Goal: Navigation & Orientation: Find specific page/section

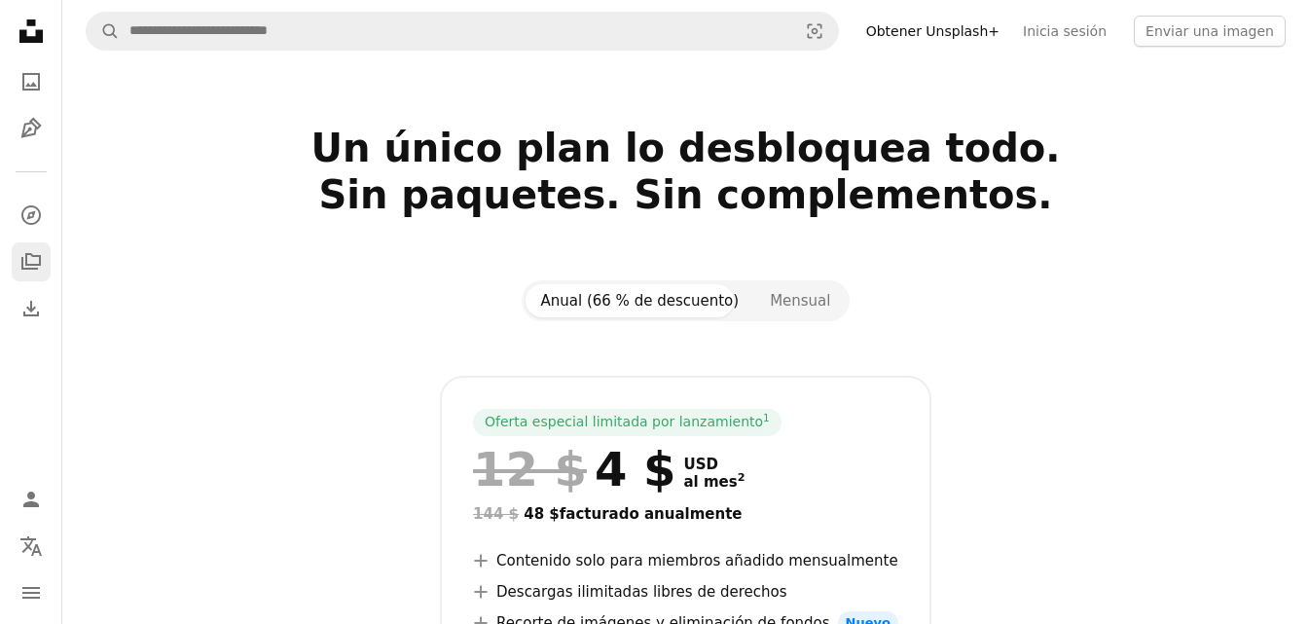
click at [39, 264] on icon "Colecciones" at bounding box center [30, 261] width 19 height 17
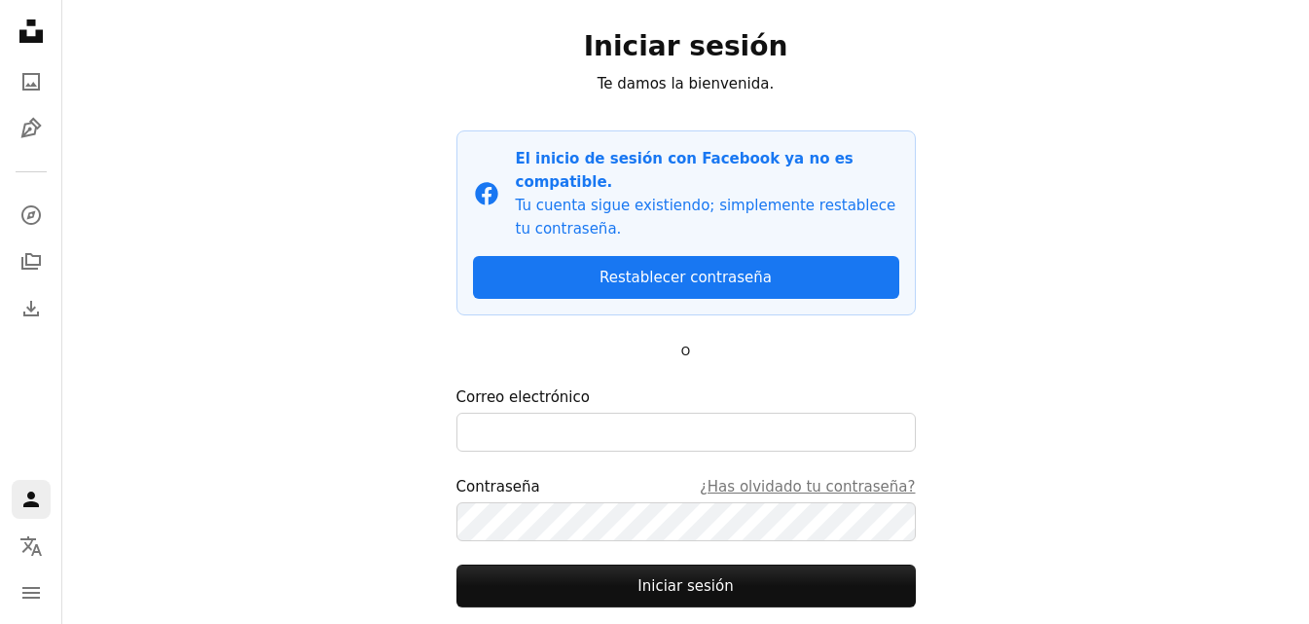
scroll to position [188, 0]
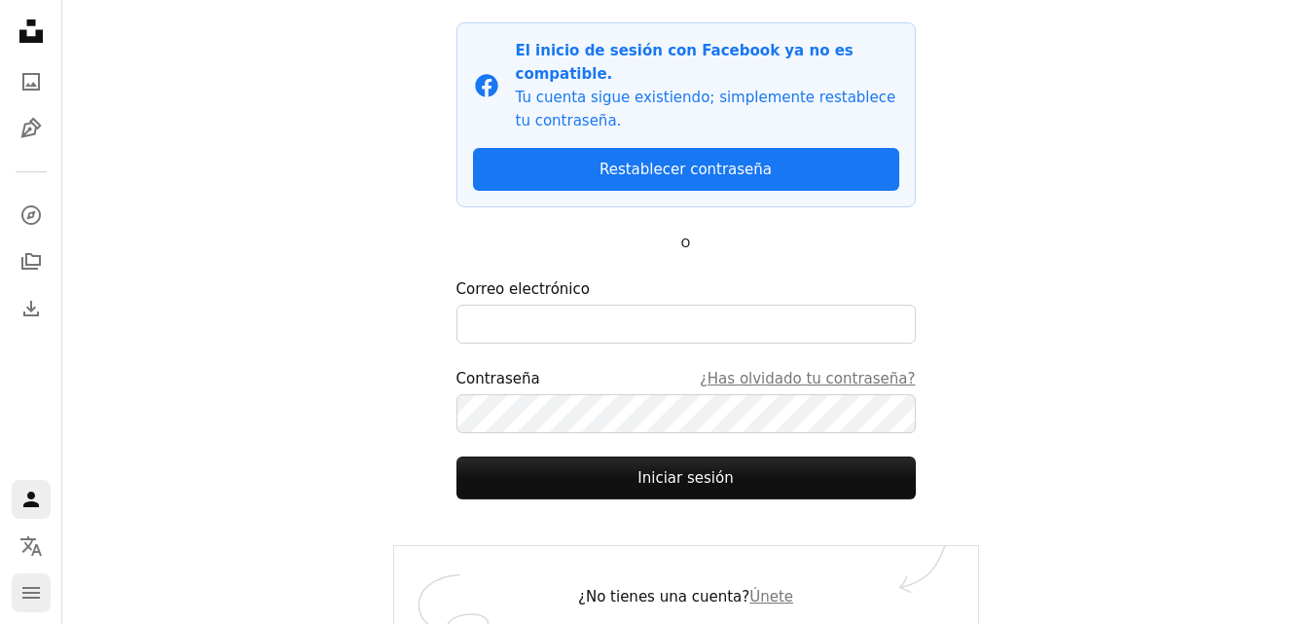
click at [17, 598] on button "navigation menu" at bounding box center [31, 592] width 39 height 39
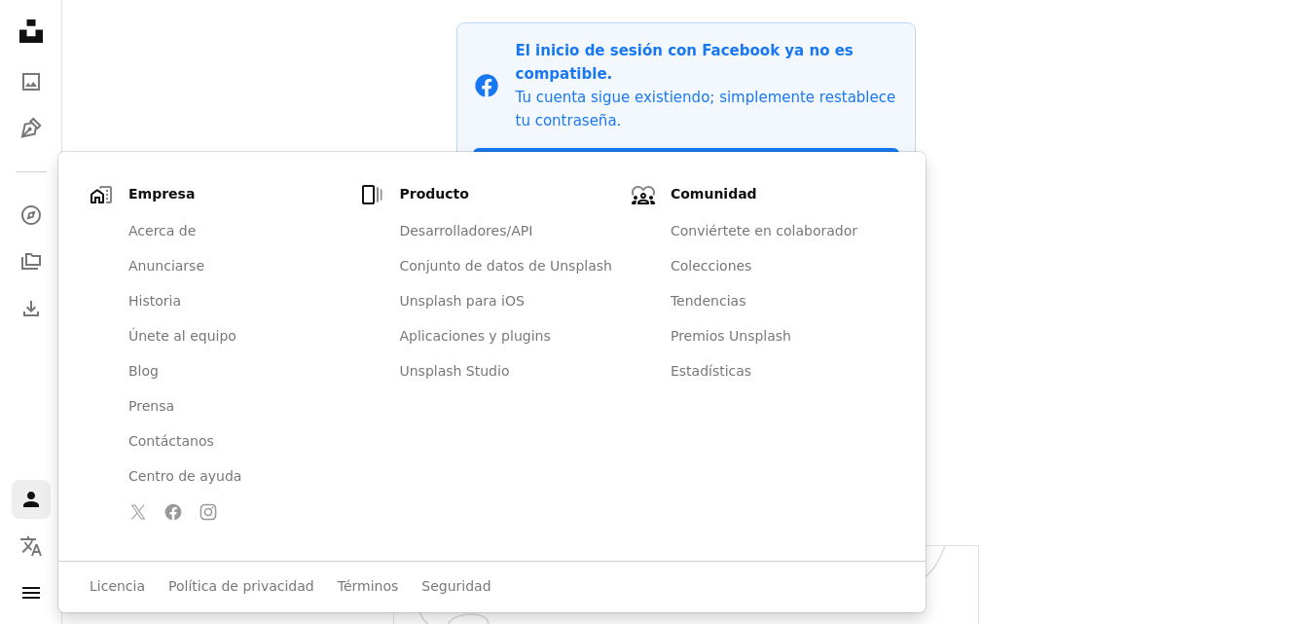
click at [264, 83] on div "A magnifying glass Visual search Obtener Unsplash+ Inicia sesión Enviar una ima…" at bounding box center [685, 229] width 1247 height 835
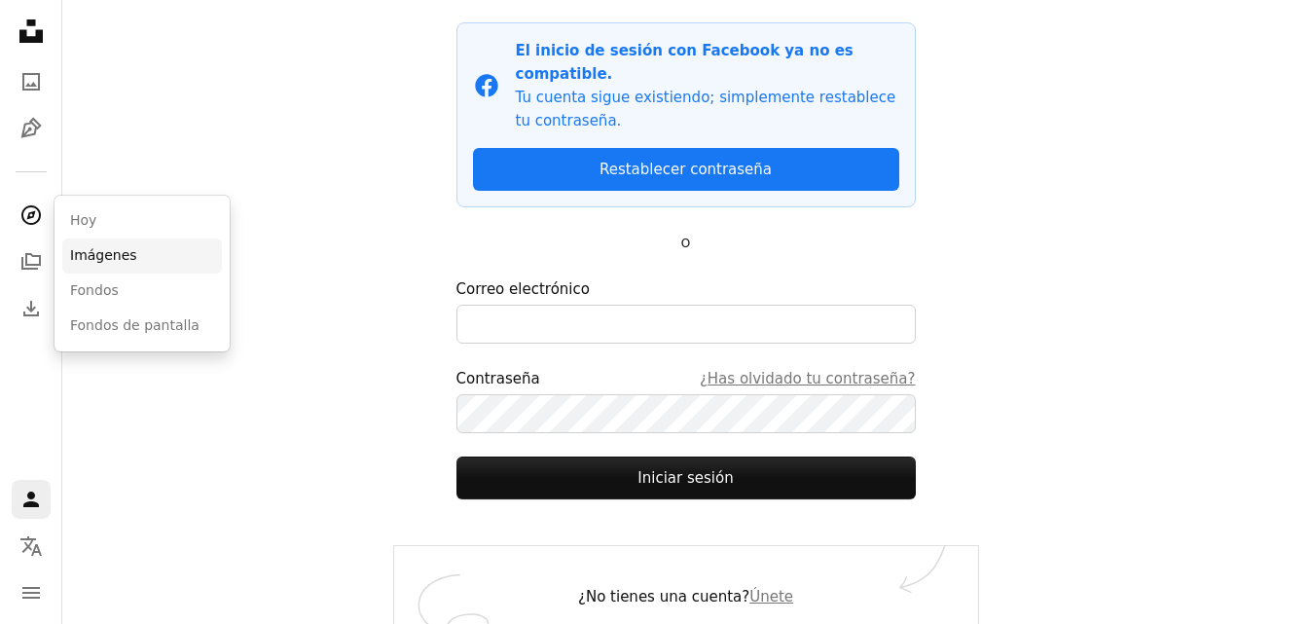
click at [136, 261] on link "Imágenes" at bounding box center [142, 256] width 160 height 35
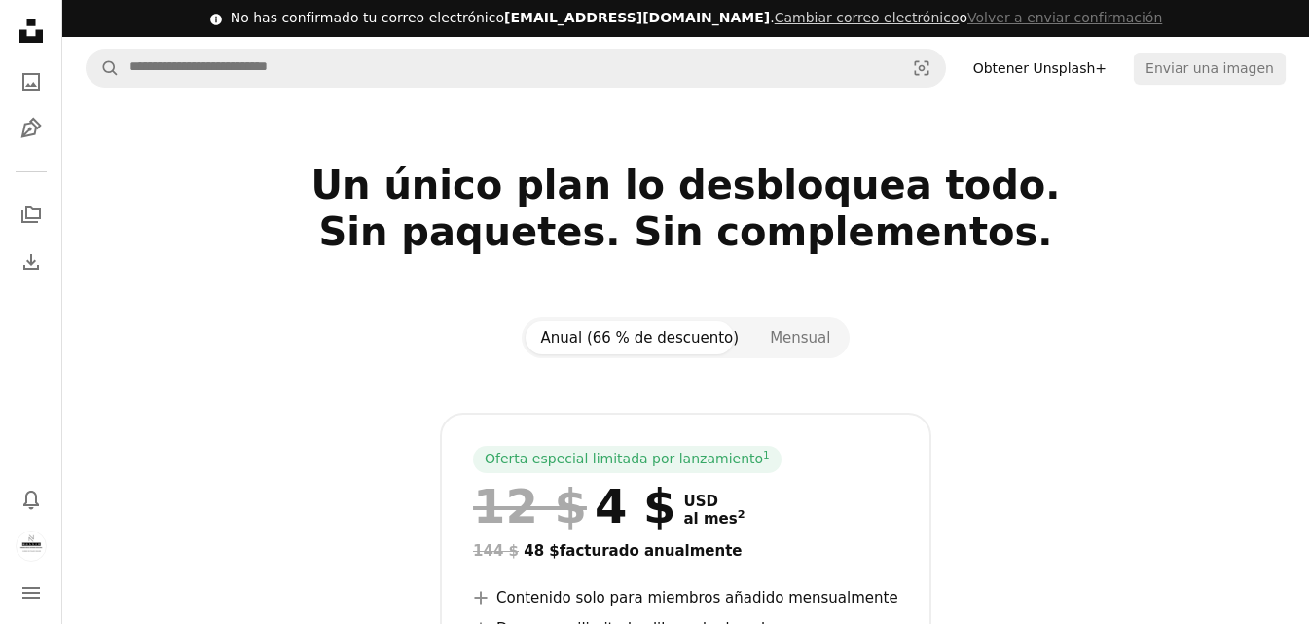
click at [1104, 68] on link "Obtener Unsplash+" at bounding box center [1040, 68] width 157 height 31
click at [26, 77] on icon "A photo" at bounding box center [30, 81] width 23 height 23
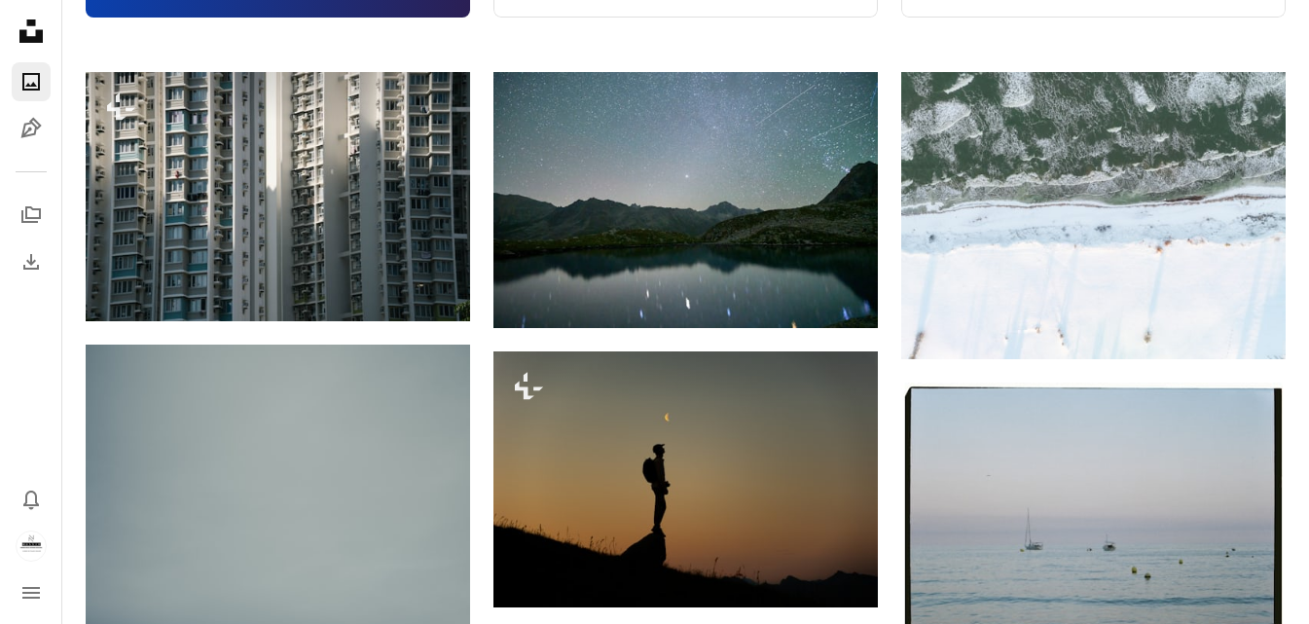
scroll to position [487, 0]
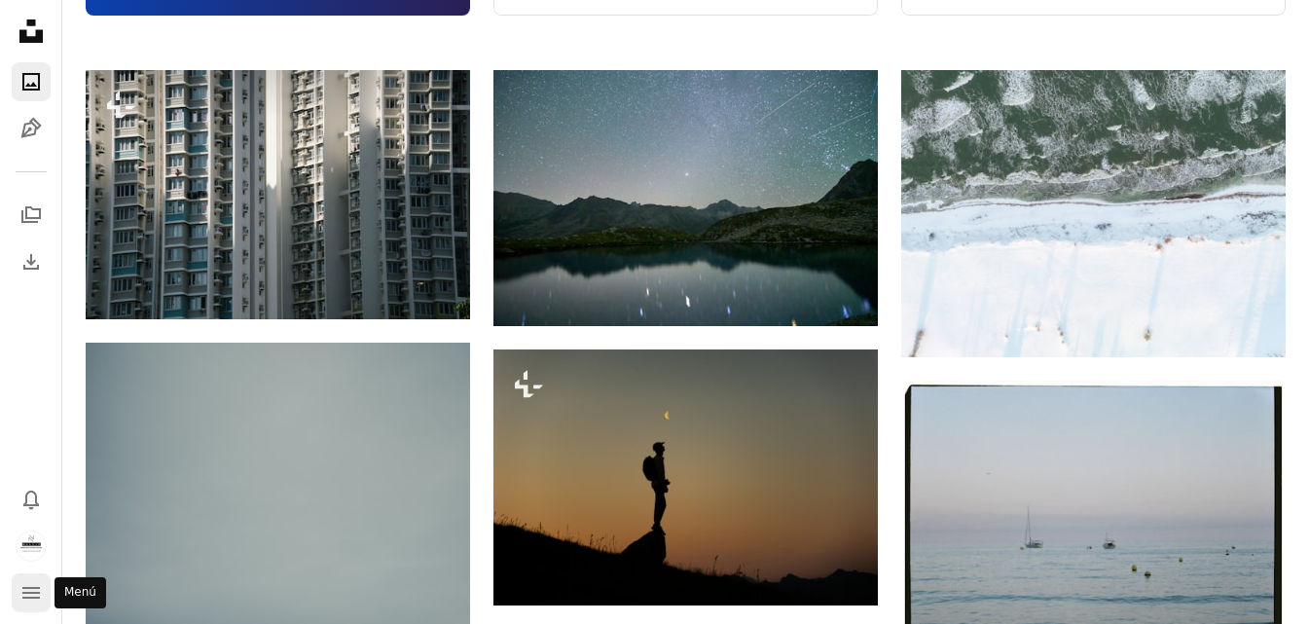
click at [23, 598] on icon "Menú" at bounding box center [31, 593] width 18 height 12
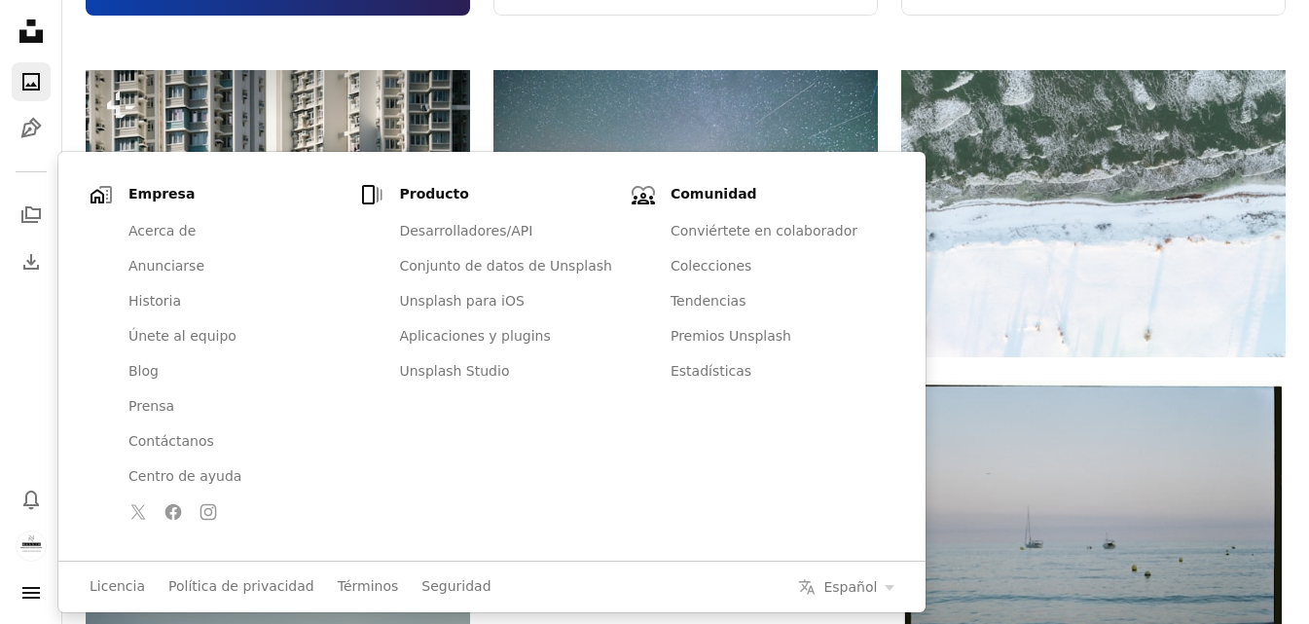
click at [27, 313] on nav "Unsplash logo Página de inicio de Unsplash A photo Pen Tool A stack of folders …" at bounding box center [31, 312] width 62 height 624
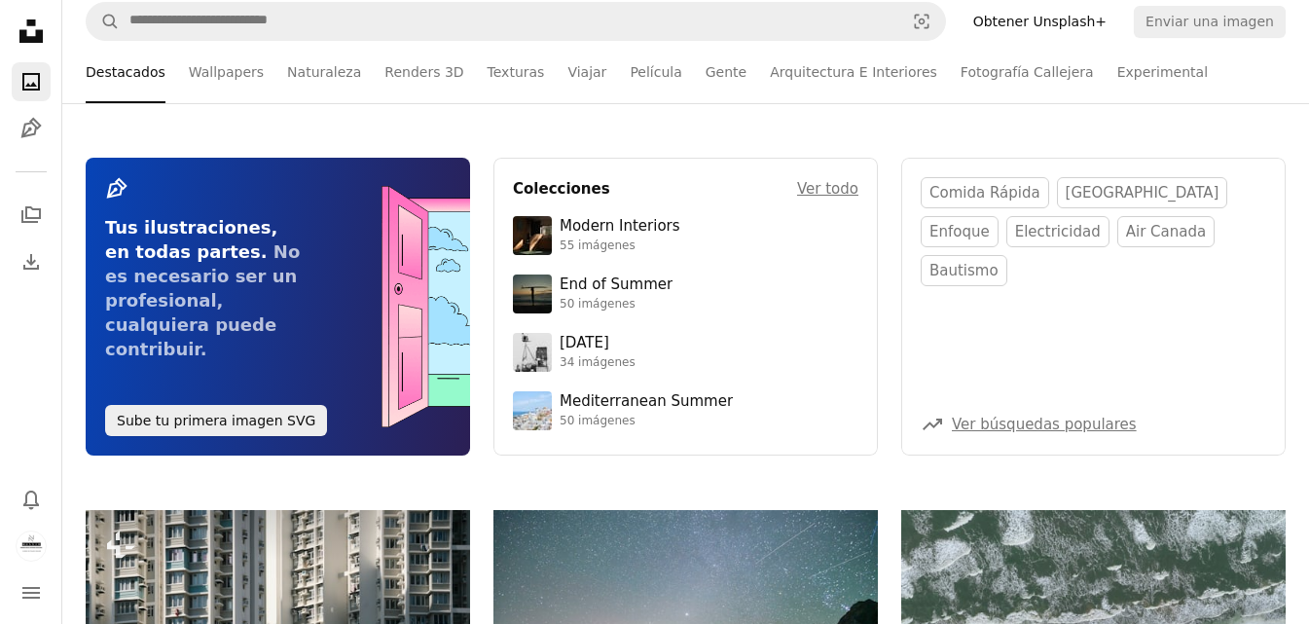
scroll to position [0, 0]
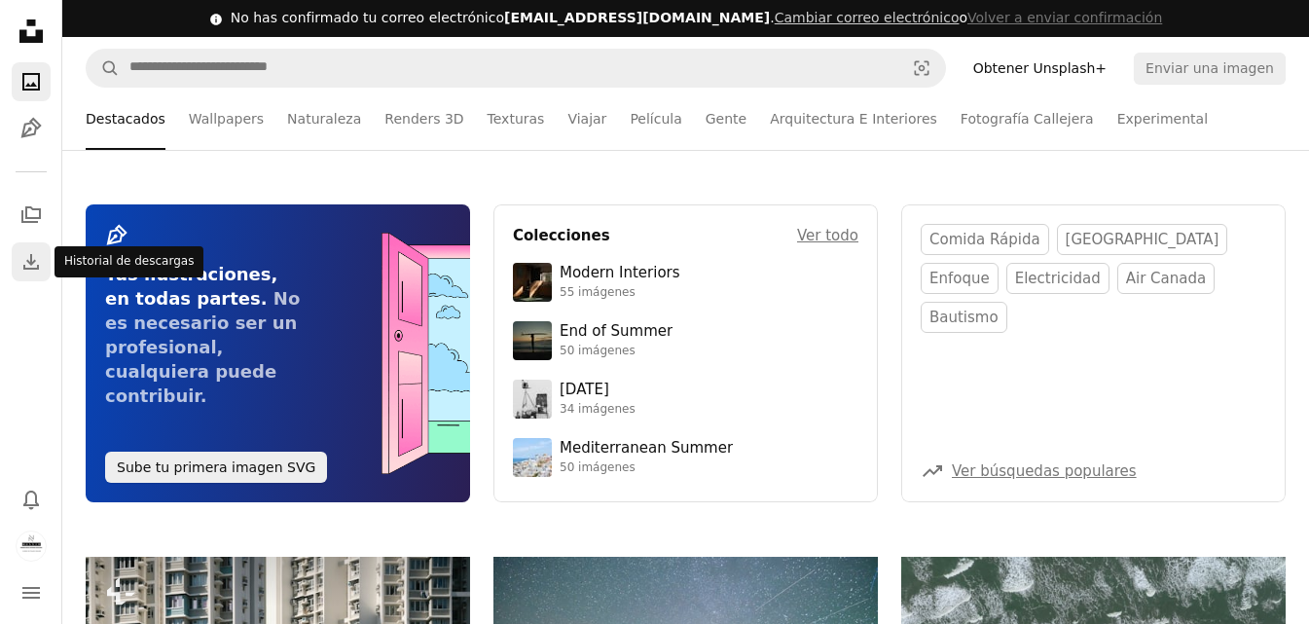
click at [28, 272] on icon "Download" at bounding box center [30, 261] width 23 height 23
